Goal: Transaction & Acquisition: Download file/media

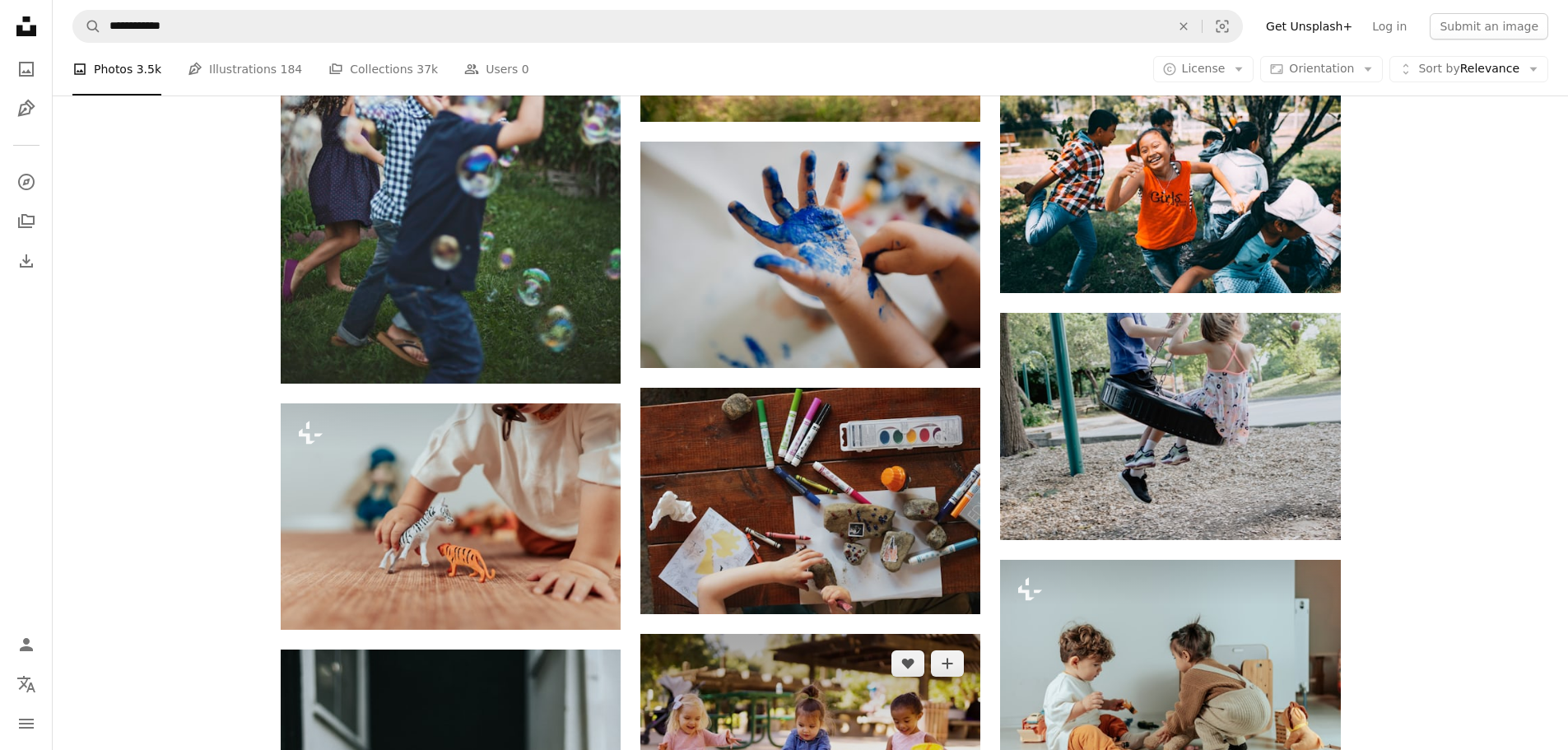
scroll to position [1235, 0]
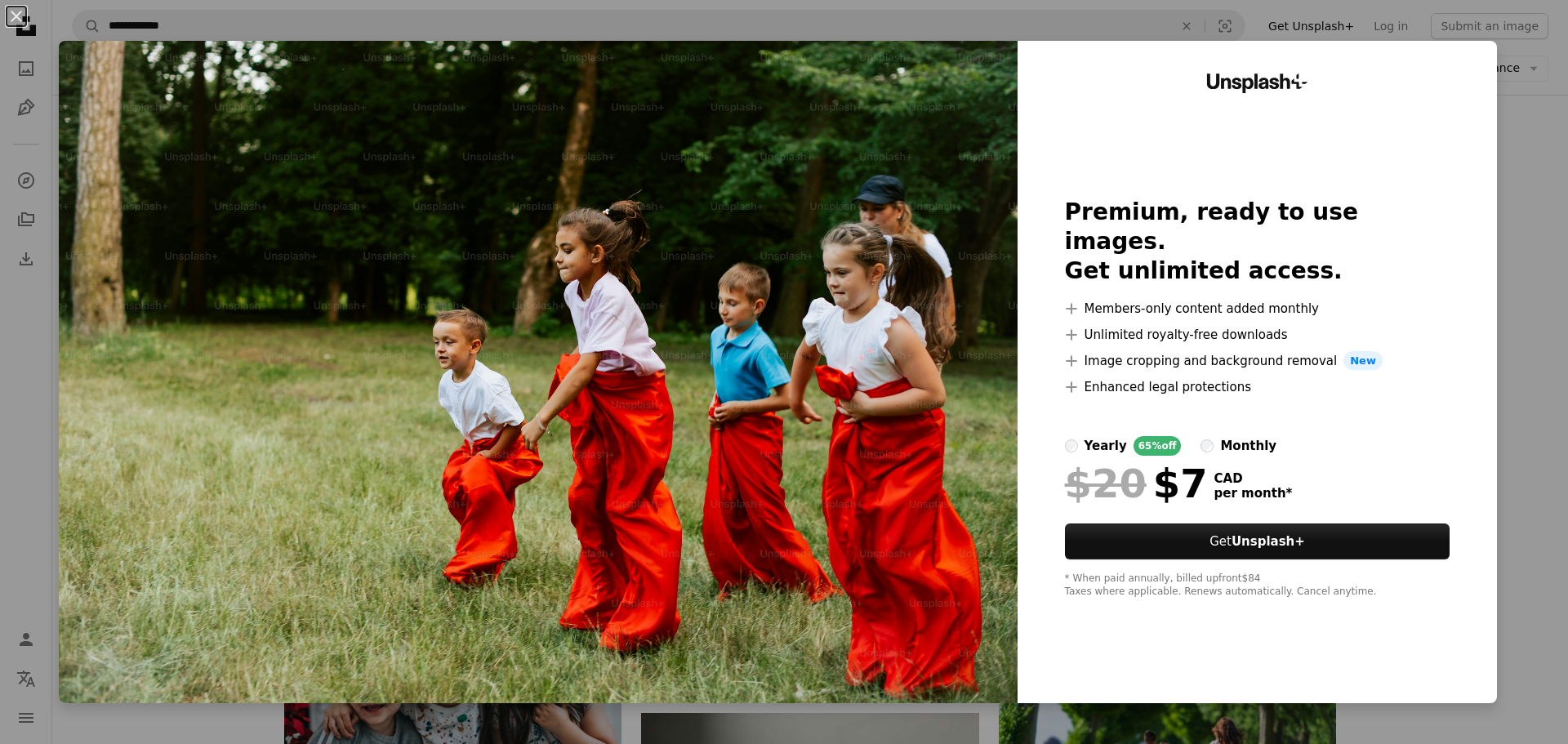
click at [1539, 183] on div "An X shape Unsplash+ Premium, ready to use images. Get unlimited access. A plus…" at bounding box center [784, 372] width 1568 height 744
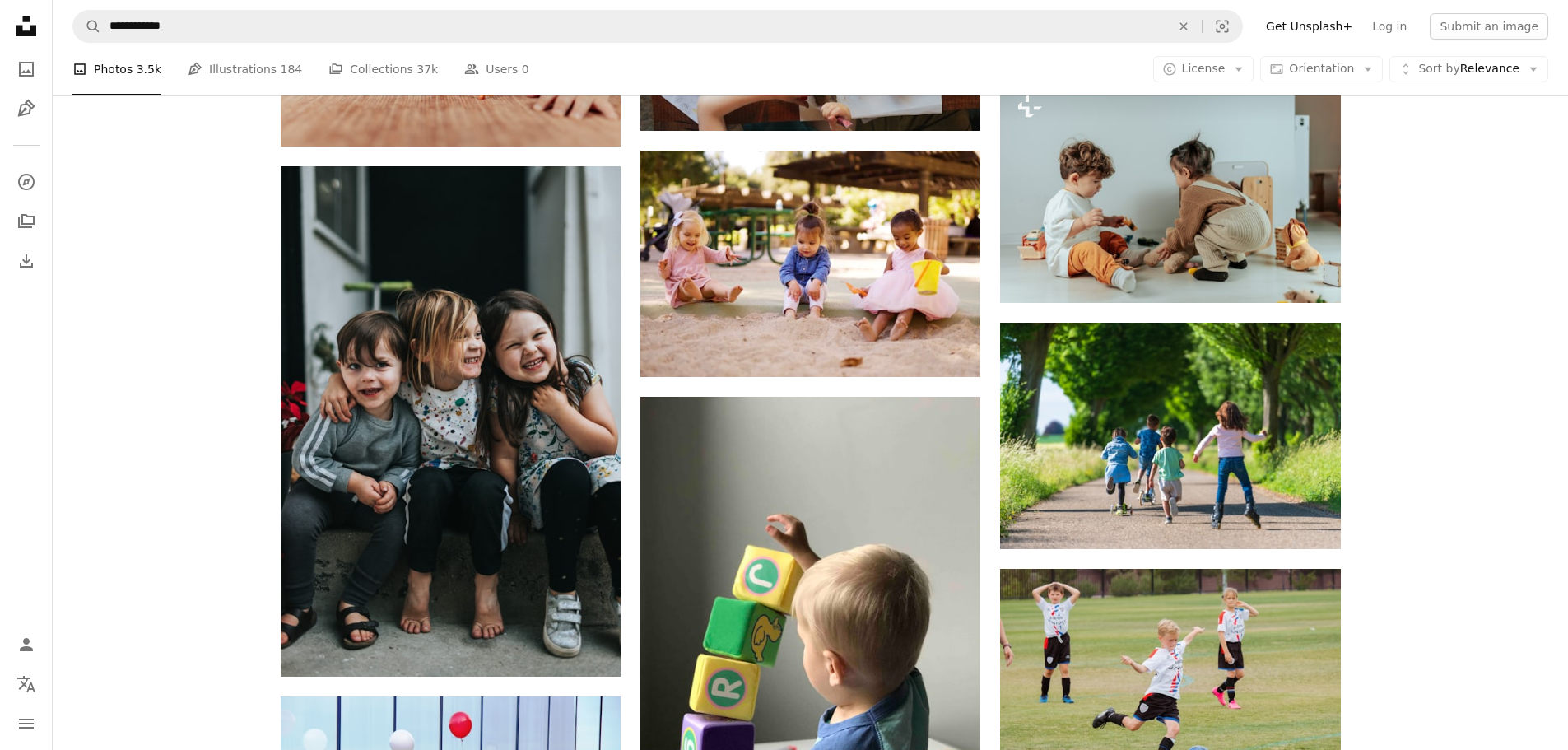
scroll to position [1812, 0]
